Goal: Task Accomplishment & Management: Use online tool/utility

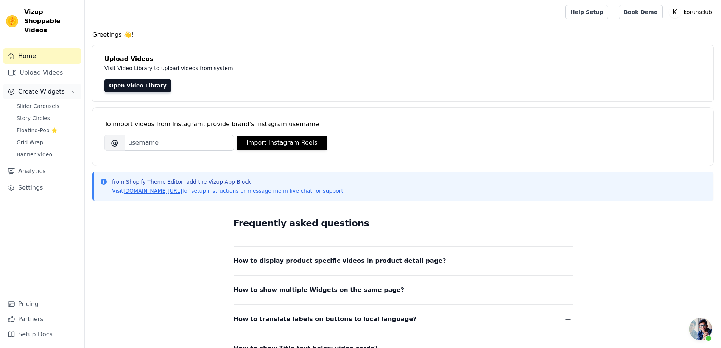
click at [39, 87] on span "Create Widgets" at bounding box center [41, 91] width 47 height 9
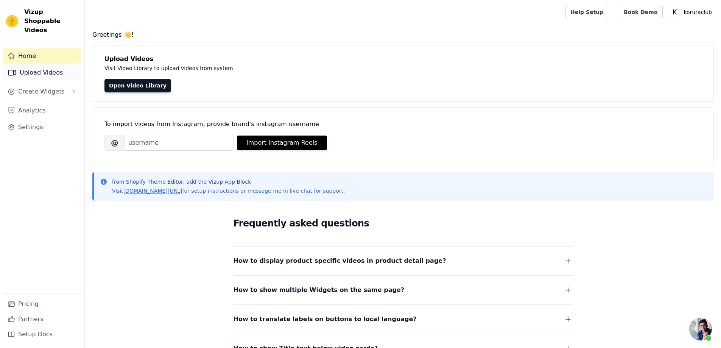
click at [32, 65] on link "Upload Videos" at bounding box center [42, 72] width 78 height 15
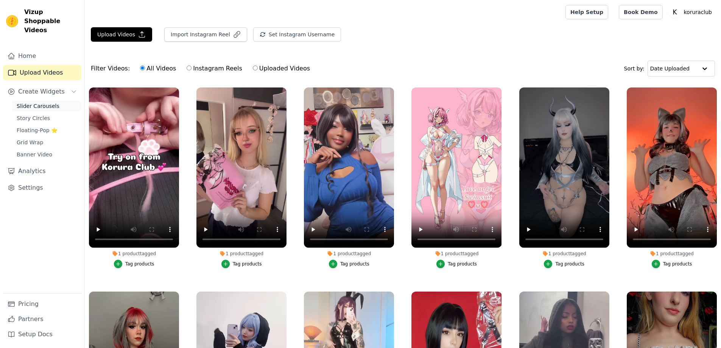
click at [32, 101] on link "Slider Carousels" at bounding box center [46, 106] width 69 height 11
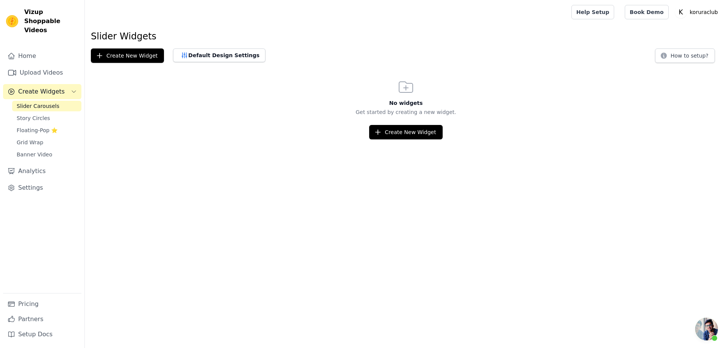
click at [53, 87] on span "Create Widgets" at bounding box center [41, 91] width 47 height 9
click at [58, 87] on span "Create Widgets" at bounding box center [41, 91] width 47 height 9
click at [33, 114] on span "Story Circles" at bounding box center [33, 118] width 33 height 8
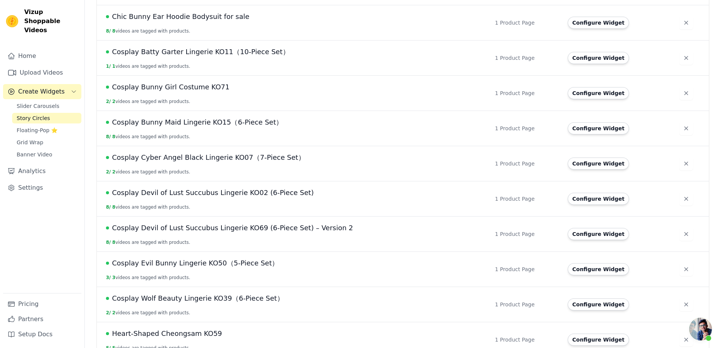
scroll to position [628, 0]
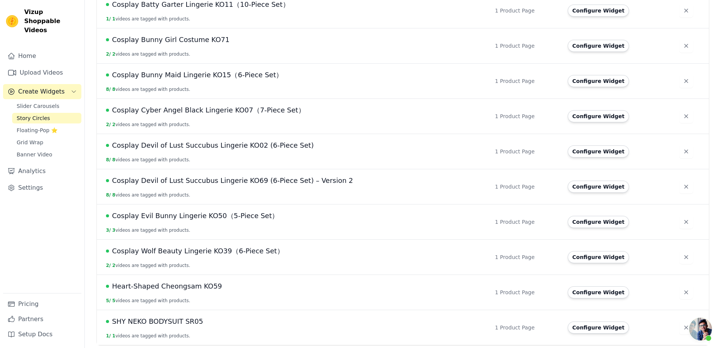
click at [190, 180] on span "Cosplay Devil of Lust Succubus Lingerie KO69 (6-Piece Set) – Version 2" at bounding box center [232, 180] width 241 height 11
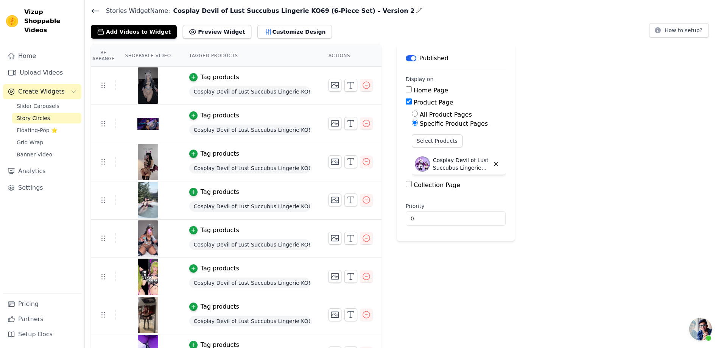
scroll to position [49, 0]
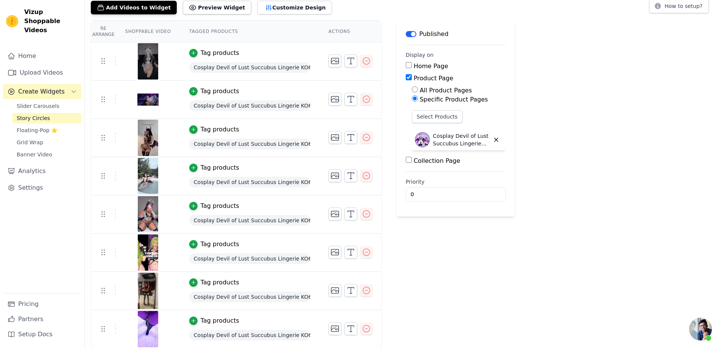
click at [142, 325] on img at bounding box center [147, 329] width 21 height 36
click at [146, 323] on img at bounding box center [147, 329] width 21 height 36
click at [101, 329] on icon at bounding box center [102, 328] width 9 height 9
click at [150, 325] on img at bounding box center [147, 329] width 21 height 36
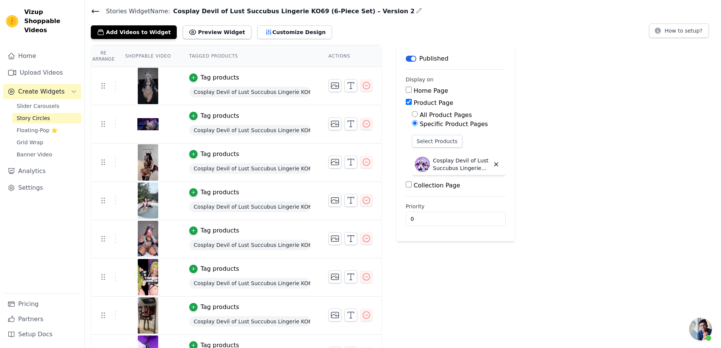
scroll to position [11, 0]
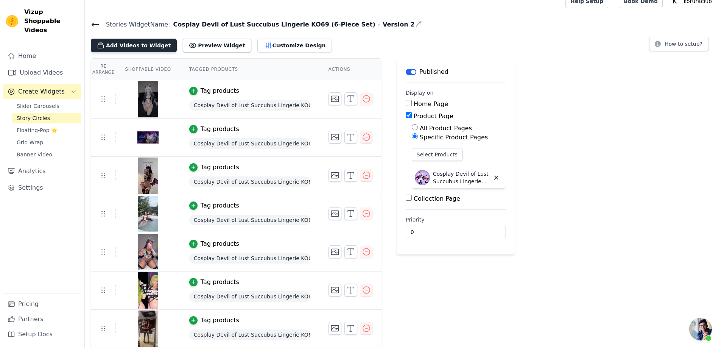
click at [118, 46] on button "Add Videos to Widget" at bounding box center [134, 46] width 86 height 14
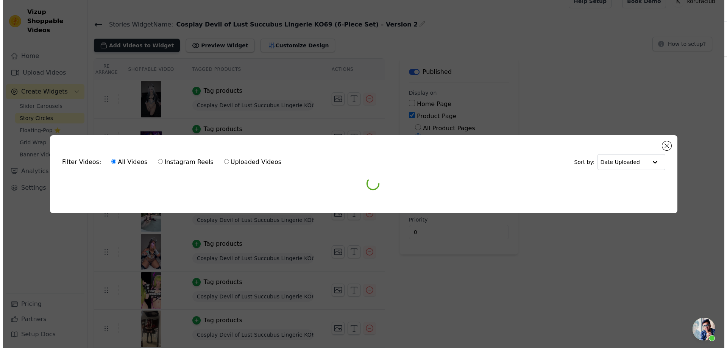
scroll to position [0, 0]
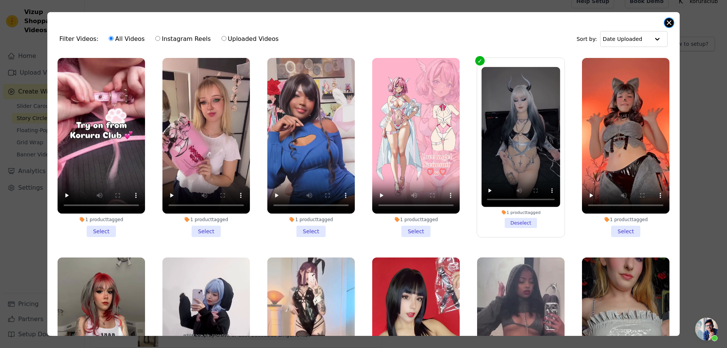
click at [669, 21] on button "Close modal" at bounding box center [668, 22] width 9 height 9
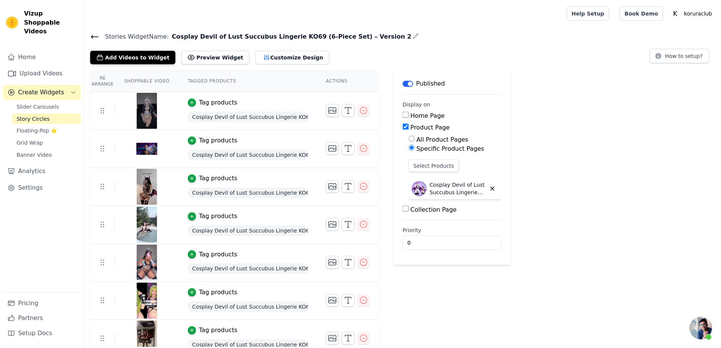
scroll to position [11, 0]
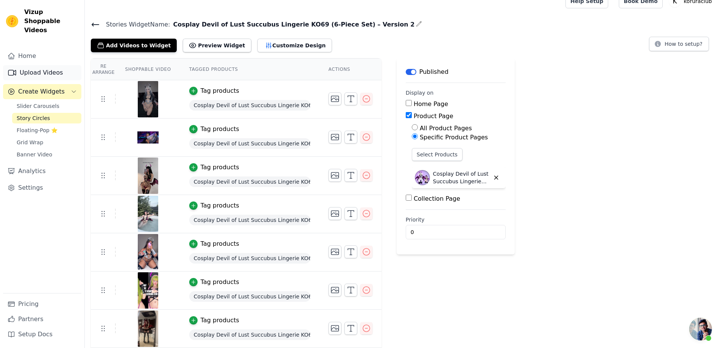
click at [38, 65] on link "Upload Videos" at bounding box center [42, 72] width 78 height 15
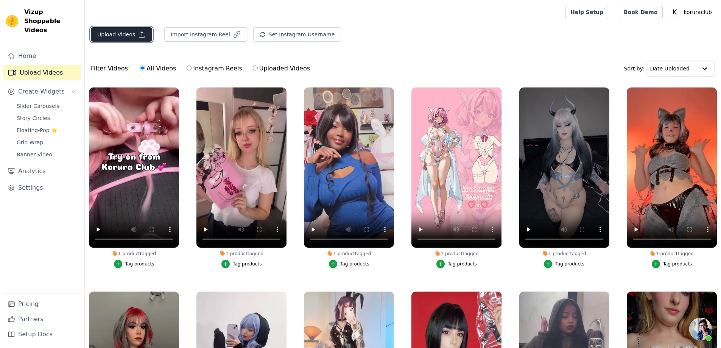
click at [116, 33] on button "Upload Videos" at bounding box center [121, 34] width 61 height 14
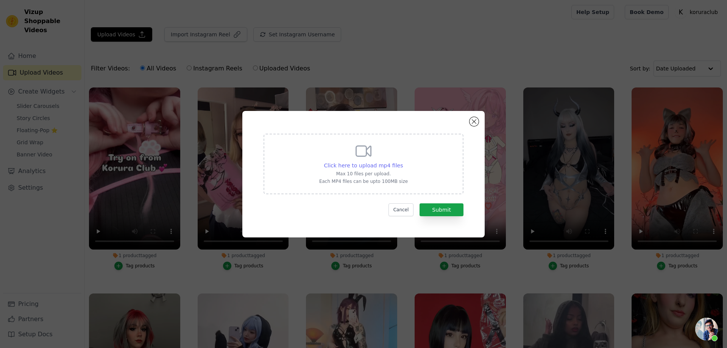
click at [371, 165] on span "Click here to upload mp4 files" at bounding box center [363, 165] width 79 height 6
click at [402, 162] on input "Click here to upload mp4 files Max 10 files per upload. Each MP4 files can be u…" at bounding box center [402, 161] width 0 height 0
type input "C:\fakepath\那个.mp4"
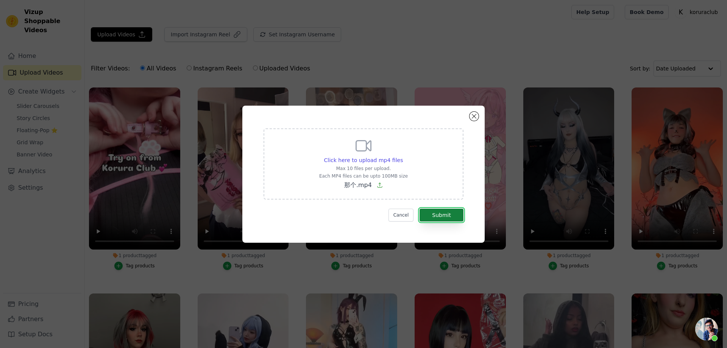
click at [436, 214] on button "Submit" at bounding box center [441, 215] width 44 height 13
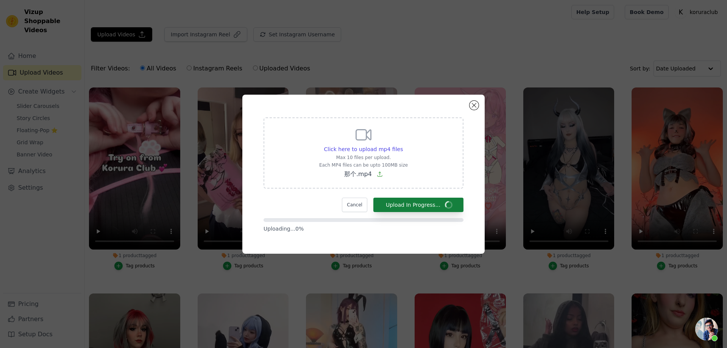
click at [436, 215] on form "Click here to upload mp4 files Max 10 files per upload. Each MP4 files can be u…" at bounding box center [363, 174] width 200 height 115
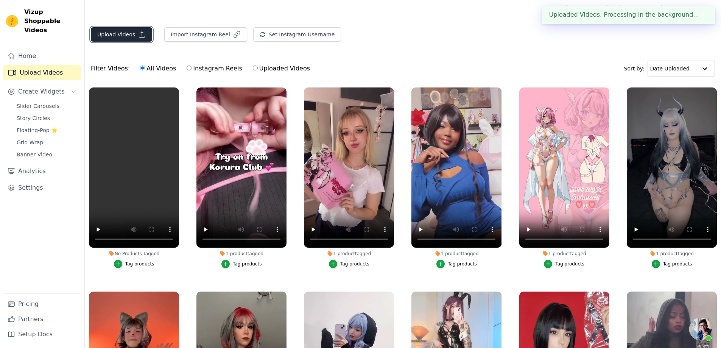
click at [134, 31] on button "Upload Videos" at bounding box center [121, 34] width 61 height 14
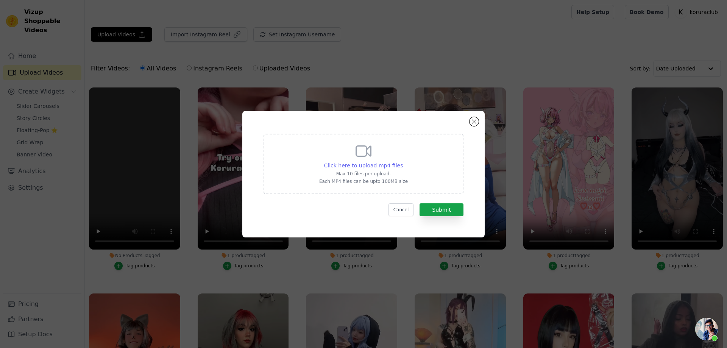
click at [371, 165] on span "Click here to upload mp4 files" at bounding box center [363, 165] width 79 height 6
click at [402, 162] on input "Click here to upload mp4 files Max 10 files per upload. Each MP4 files can be u…" at bounding box center [402, 161] width 0 height 0
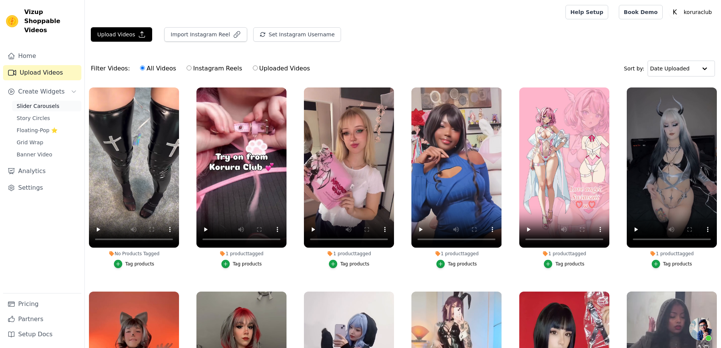
click at [31, 102] on span "Slider Carousels" at bounding box center [38, 106] width 43 height 8
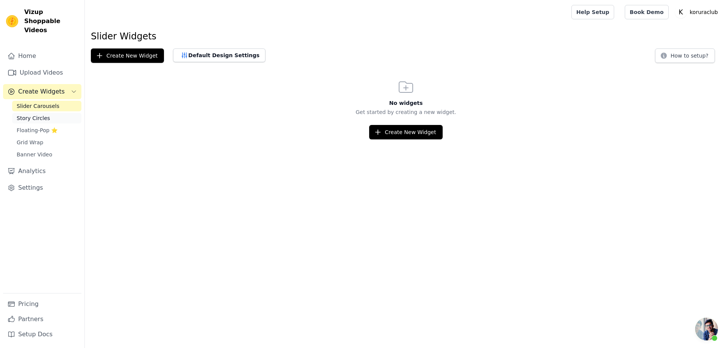
click at [26, 114] on span "Story Circles" at bounding box center [33, 118] width 33 height 8
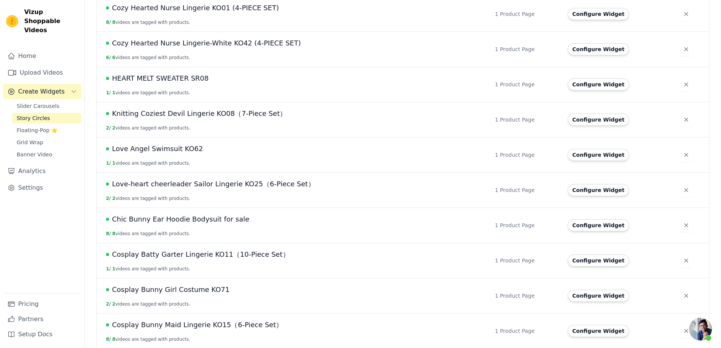
scroll to position [568, 0]
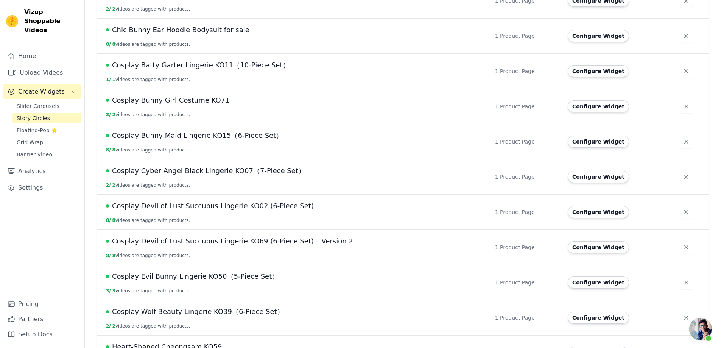
click at [206, 241] on span "Cosplay Devil of Lust Succubus Lingerie KO69 (6-Piece Set) – Version 2" at bounding box center [232, 241] width 241 height 11
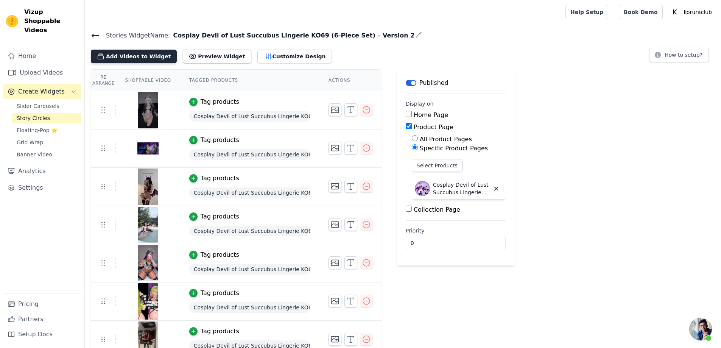
click at [132, 54] on button "Add Videos to Widget" at bounding box center [134, 57] width 86 height 14
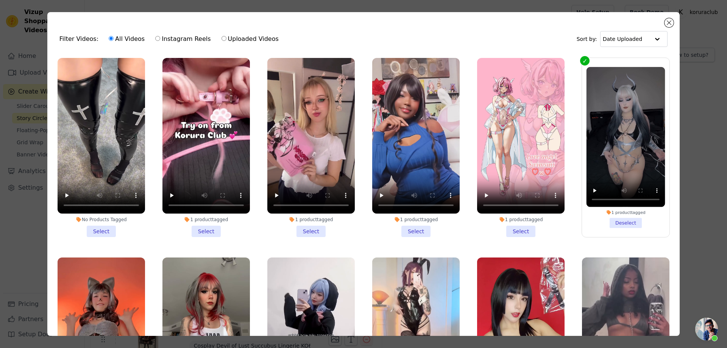
click at [101, 227] on li "No Products Tagged Select" at bounding box center [101, 147] width 87 height 179
click at [0, 0] on input "No Products Tagged Select" at bounding box center [0, 0] width 0 height 0
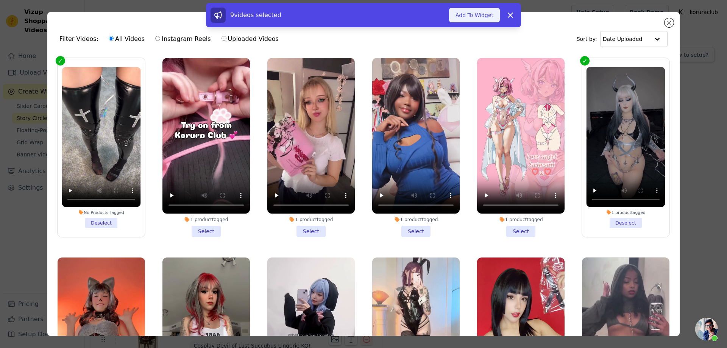
click at [470, 18] on button "Add To Widget" at bounding box center [474, 15] width 51 height 14
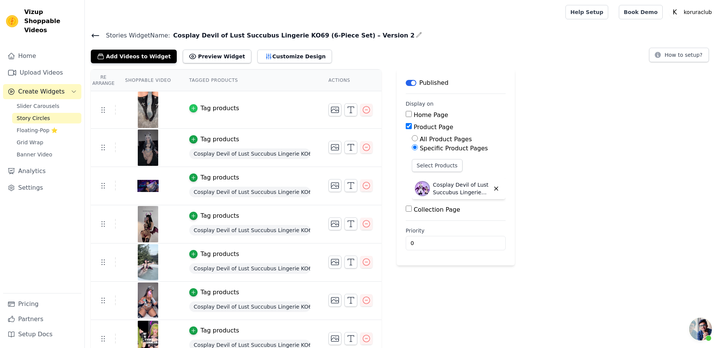
click at [192, 107] on icon "button" at bounding box center [192, 108] width 3 height 3
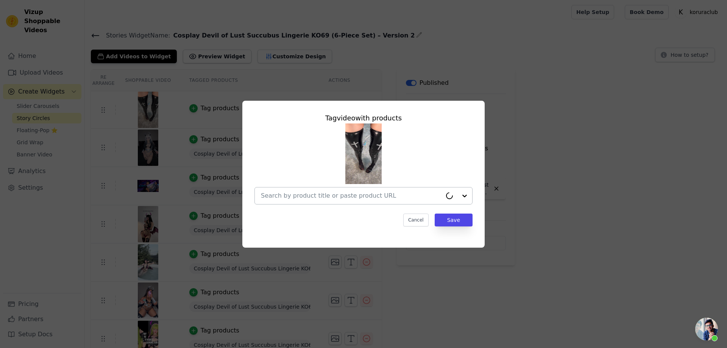
click at [355, 196] on input "text" at bounding box center [351, 195] width 181 height 9
paste input "Cosplay Devil of Lust Succubus Lingerie KO69 (6-Piece Set) – Version 2"
type input "Cosplay Devil of Lust Succubus Lingerie KO69 (6-Piece Set) – Version 2"
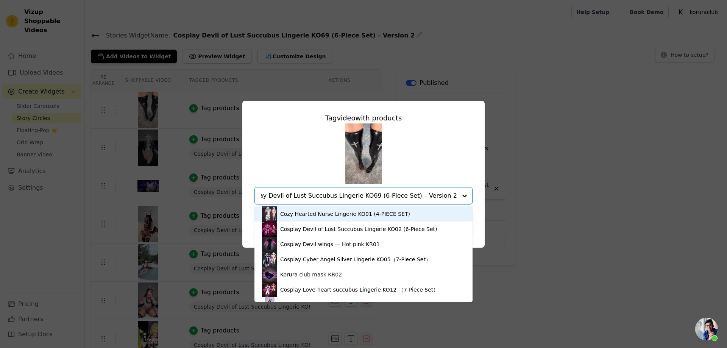
scroll to position [0, 8]
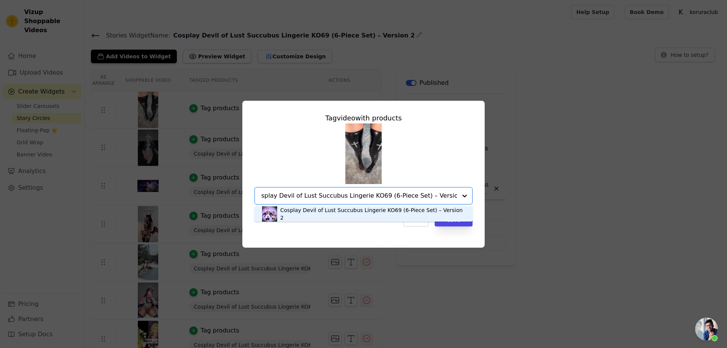
click at [330, 216] on div "Cosplay Devil of Lust Succubus Lingerie KO69 (6-Piece Set) – Version 2" at bounding box center [372, 213] width 185 height 15
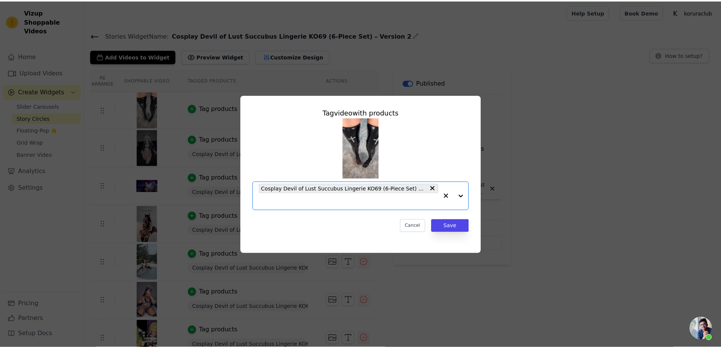
scroll to position [0, 0]
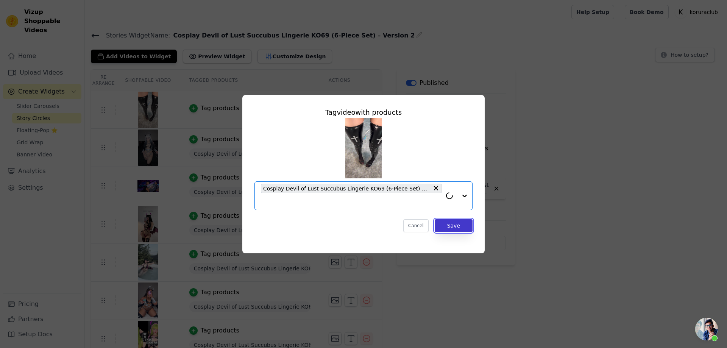
click at [450, 227] on button "Save" at bounding box center [453, 225] width 38 height 13
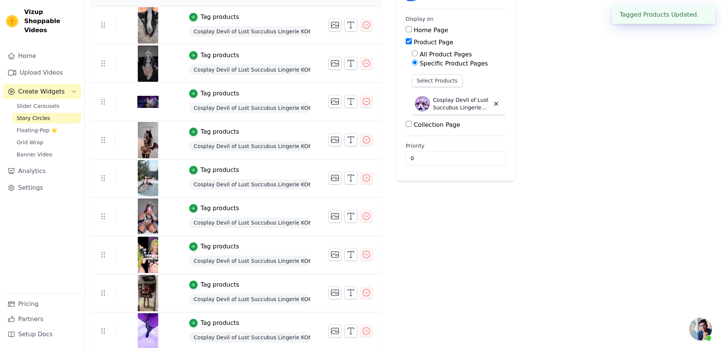
scroll to position [87, 0]
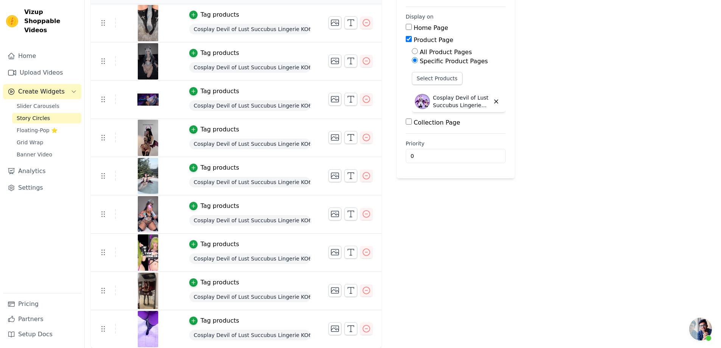
click at [567, 216] on div "Re Arrange Shoppable Video Tagged Products Actions Tag products Cosplay Devil o…" at bounding box center [403, 165] width 636 height 366
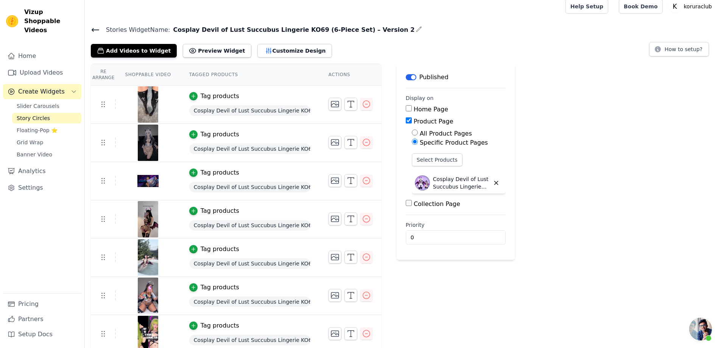
scroll to position [0, 0]
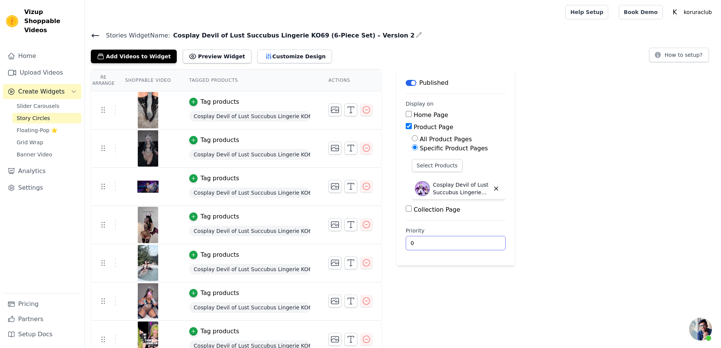
drag, startPoint x: 419, startPoint y: 244, endPoint x: 405, endPoint y: 242, distance: 13.8
click at [406, 242] on input "0" at bounding box center [456, 243] width 100 height 14
type input "1"
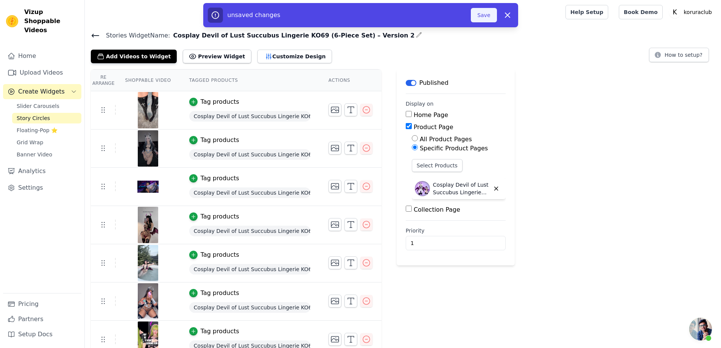
click at [487, 17] on button "Save" at bounding box center [484, 15] width 26 height 14
click at [481, 16] on button "Save" at bounding box center [484, 15] width 26 height 14
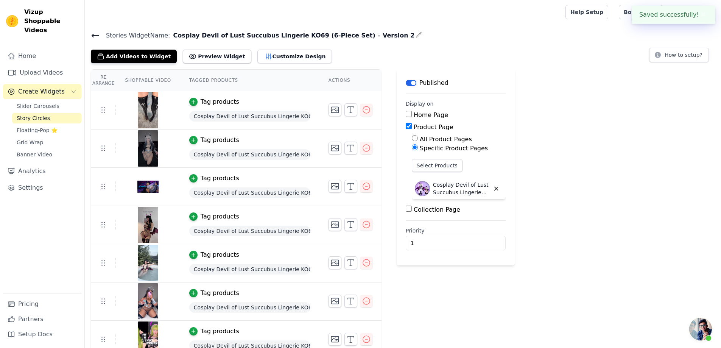
click at [35, 114] on span "Story Circles" at bounding box center [33, 118] width 33 height 8
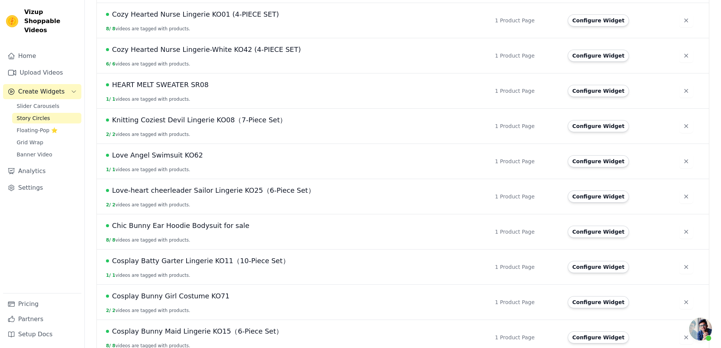
scroll to position [416, 0]
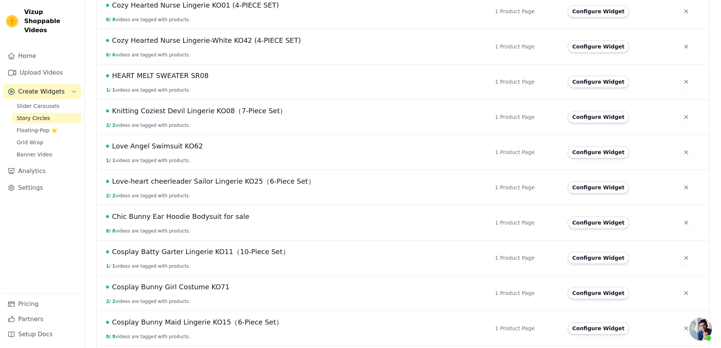
click at [154, 111] on span "Knitting Coziest Devil Lingerie KO08（7-Piece Set）" at bounding box center [199, 111] width 174 height 11
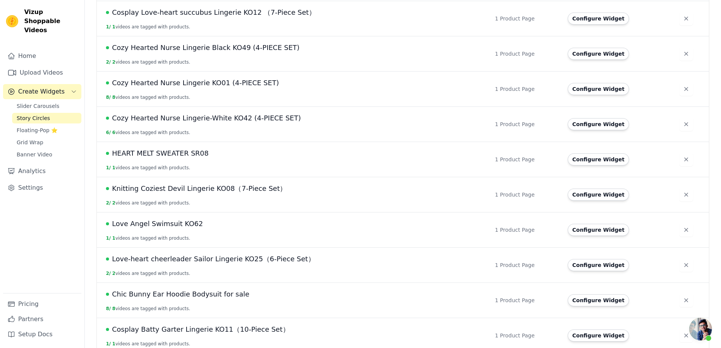
scroll to position [341, 0]
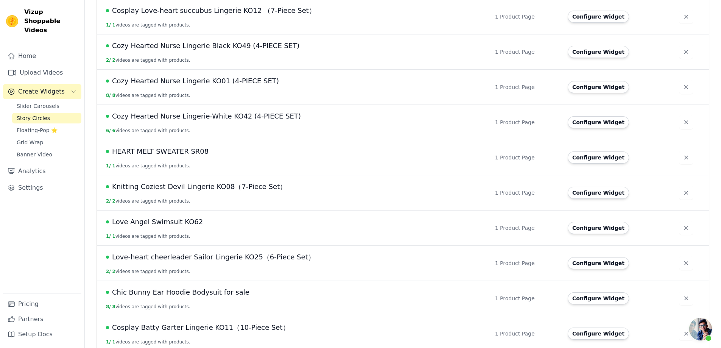
click at [188, 151] on span "HEART MELT SWEATER SR08" at bounding box center [160, 151] width 96 height 11
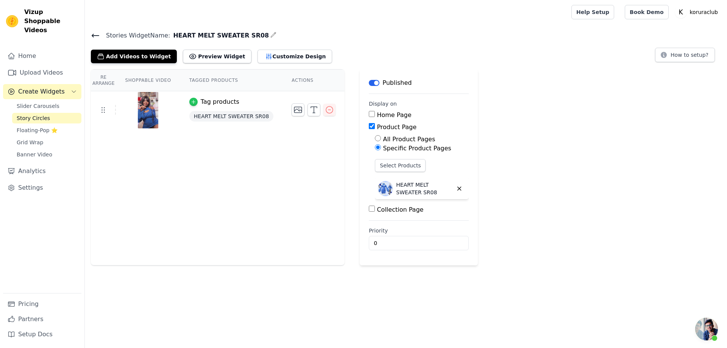
click at [191, 100] on icon "button" at bounding box center [193, 101] width 5 height 5
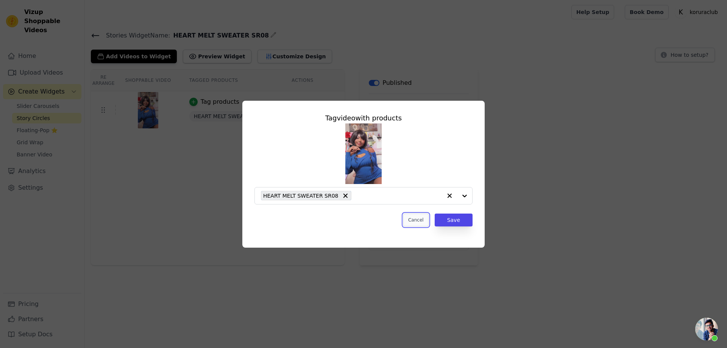
click at [417, 220] on button "Cancel" at bounding box center [415, 219] width 25 height 13
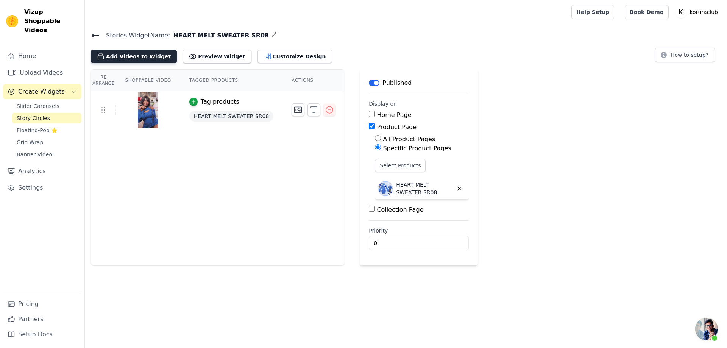
click at [126, 57] on button "Add Videos to Widget" at bounding box center [134, 57] width 86 height 14
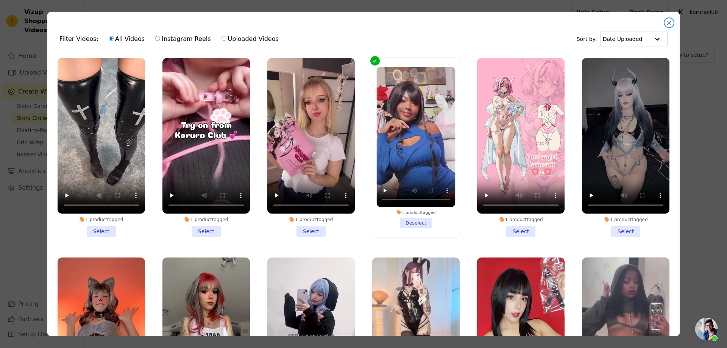
click at [668, 22] on button "Close modal" at bounding box center [668, 22] width 9 height 9
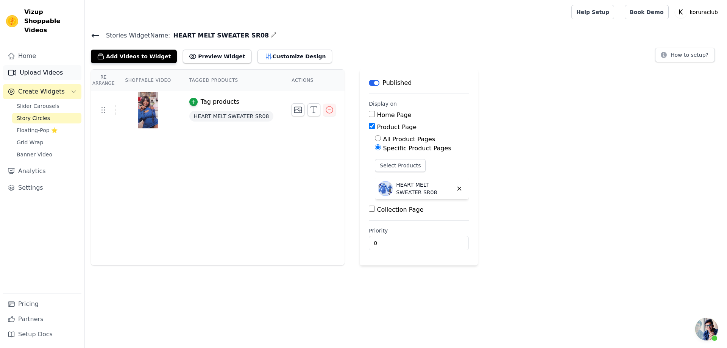
click at [37, 65] on link "Upload Videos" at bounding box center [42, 72] width 78 height 15
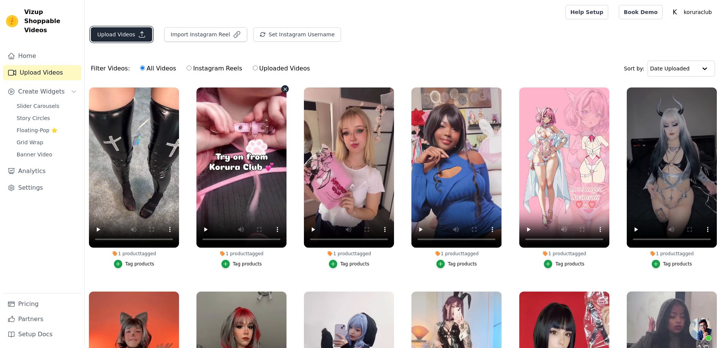
click at [124, 31] on button "Upload Videos" at bounding box center [121, 34] width 61 height 14
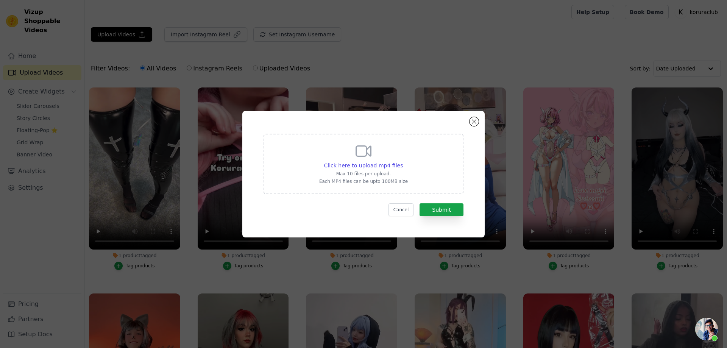
click at [363, 158] on icon at bounding box center [363, 151] width 18 height 18
click at [402, 161] on input "Click here to upload mp4 files Max 10 files per upload. Each MP4 files can be u…" at bounding box center [402, 161] width 0 height 0
type input "C:\fakepath\1000054797.mp4"
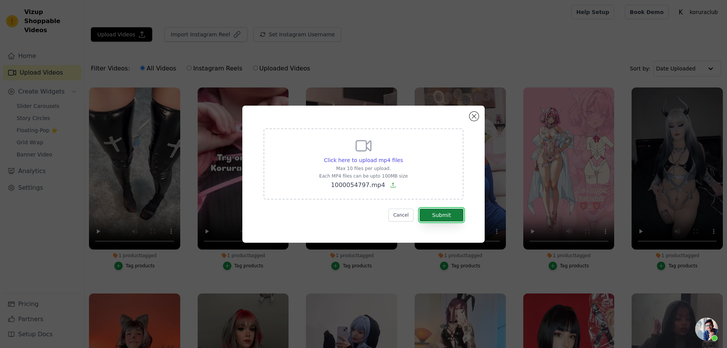
click at [443, 213] on button "Submit" at bounding box center [441, 215] width 44 height 13
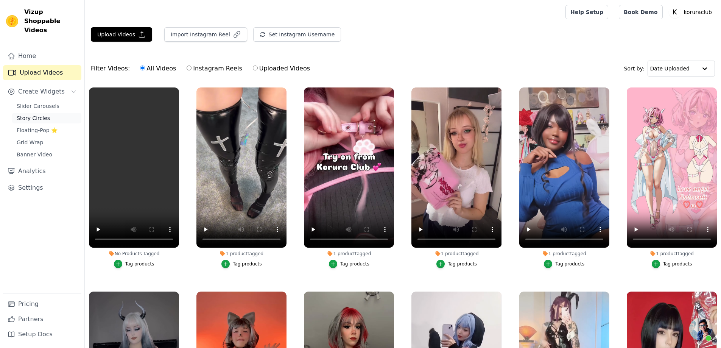
click at [32, 114] on span "Story Circles" at bounding box center [33, 118] width 33 height 8
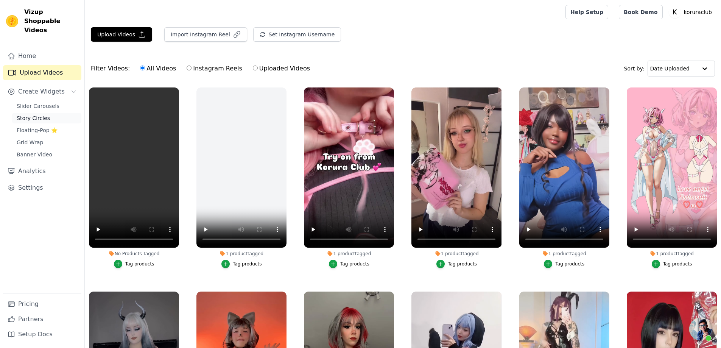
click at [31, 114] on span "Story Circles" at bounding box center [33, 118] width 33 height 8
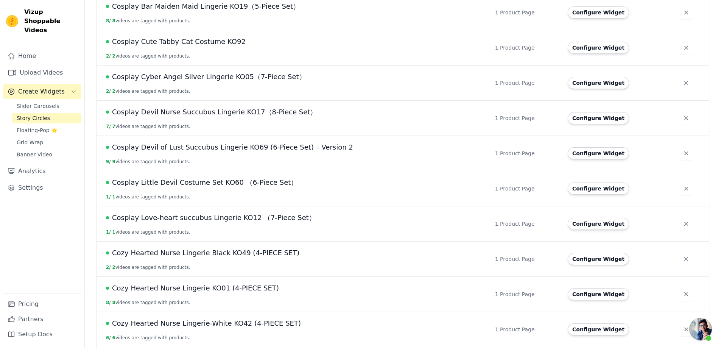
scroll to position [227, 0]
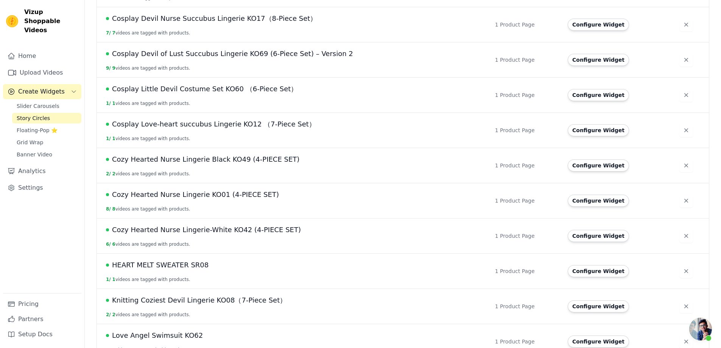
click at [183, 263] on span "HEART MELT SWEATER SR08" at bounding box center [160, 265] width 96 height 11
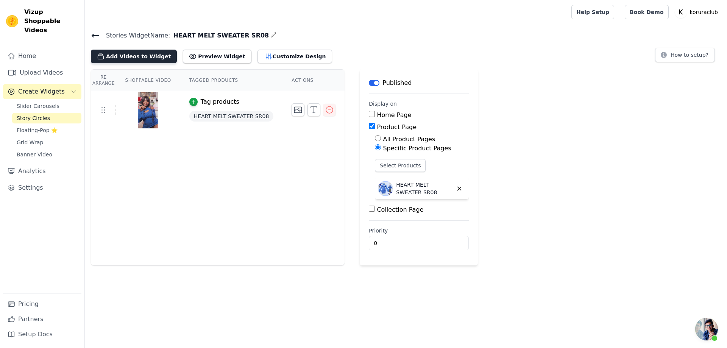
click at [133, 52] on button "Add Videos to Widget" at bounding box center [134, 57] width 86 height 14
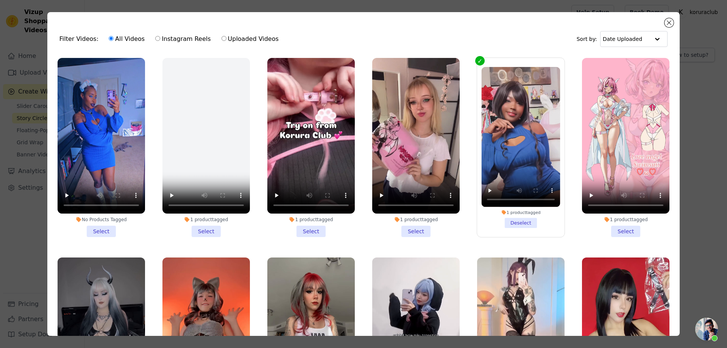
click at [102, 227] on li "No Products Tagged Select" at bounding box center [101, 147] width 87 height 179
click at [0, 0] on input "No Products Tagged Select" at bounding box center [0, 0] width 0 height 0
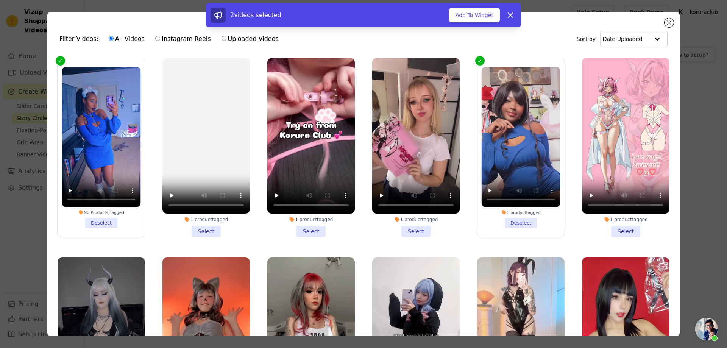
click at [465, 16] on button "Add To Widget" at bounding box center [474, 15] width 51 height 14
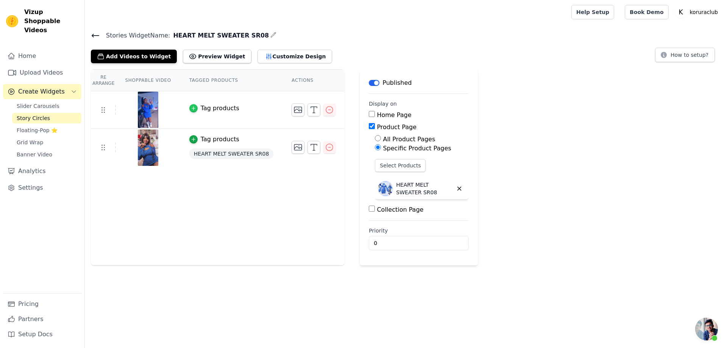
click at [189, 107] on div "button" at bounding box center [193, 108] width 8 height 8
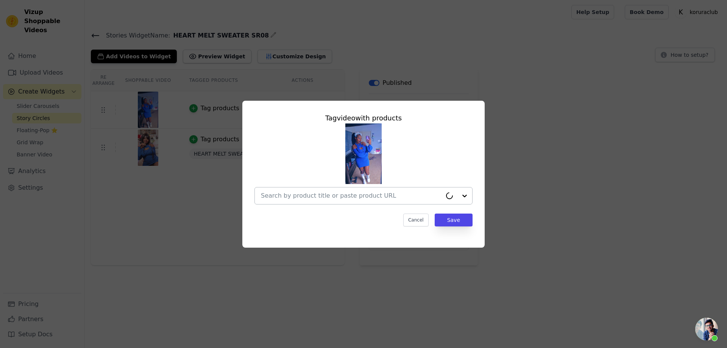
click at [361, 192] on input "text" at bounding box center [351, 195] width 181 height 9
paste input "HEART MELT SWEATER SR08"
type input "HEART MELT SWEATER SR08"
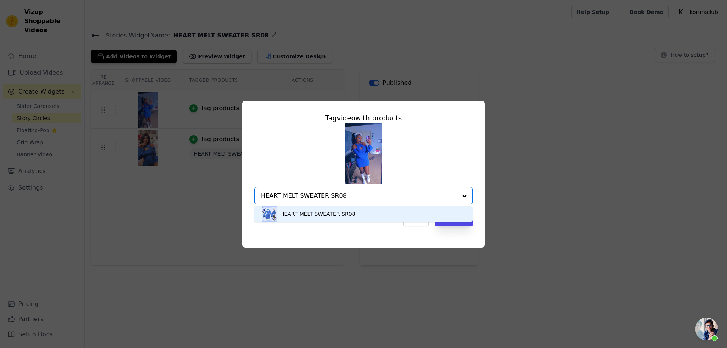
click at [347, 213] on div "HEART MELT SWEATER SR08" at bounding box center [317, 214] width 75 height 8
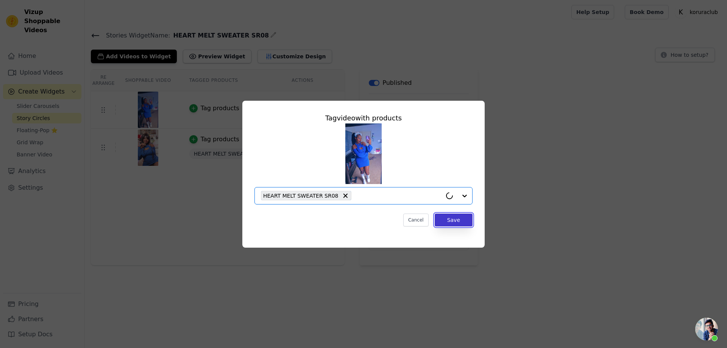
click at [454, 222] on button "Save" at bounding box center [453, 219] width 38 height 13
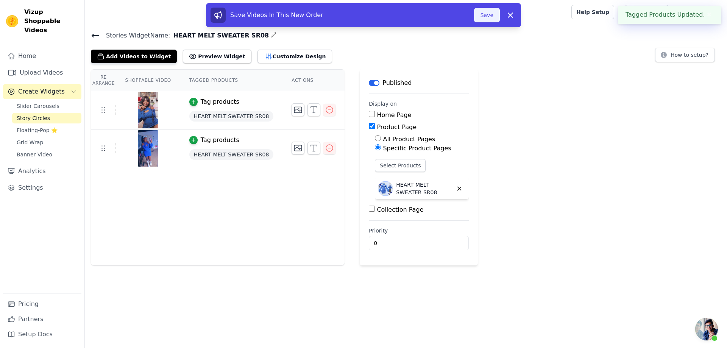
click at [486, 16] on button "Save" at bounding box center [487, 15] width 26 height 14
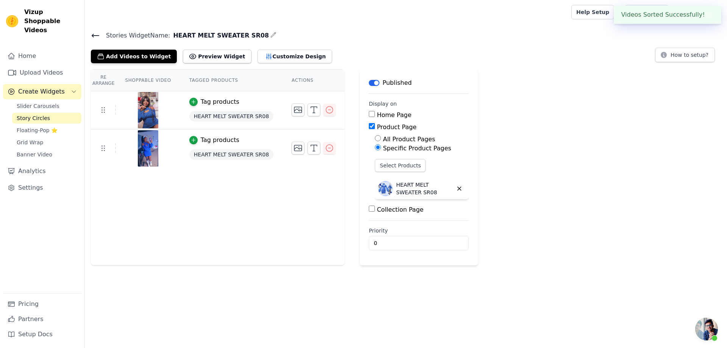
click at [34, 114] on span "Story Circles" at bounding box center [33, 118] width 33 height 8
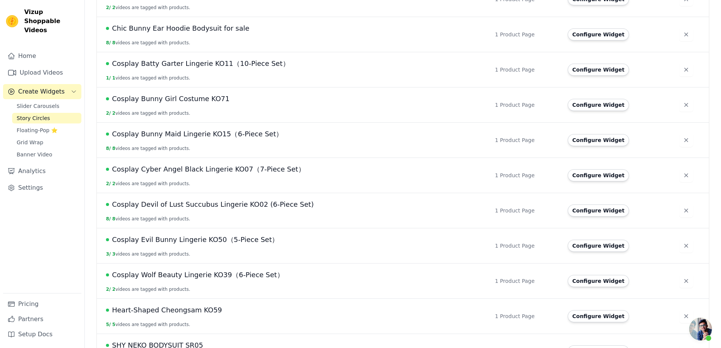
scroll to position [477, 0]
